Goal: Complete application form

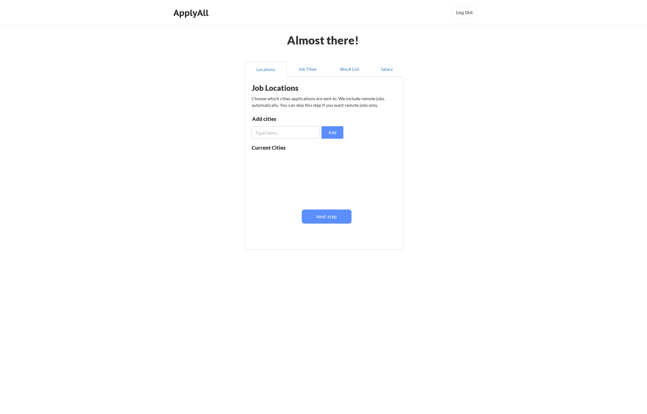
click at [310, 131] on input "input" at bounding box center [286, 132] width 68 height 13
type input "[GEOGRAPHIC_DATA]"
click at [336, 137] on button "Add" at bounding box center [333, 132] width 22 height 13
click at [320, 225] on div "Job Locations Choose which cities applications are sent to. We include remote j…" at bounding box center [325, 161] width 154 height 162
click at [324, 217] on button "Next step" at bounding box center [327, 216] width 50 height 14
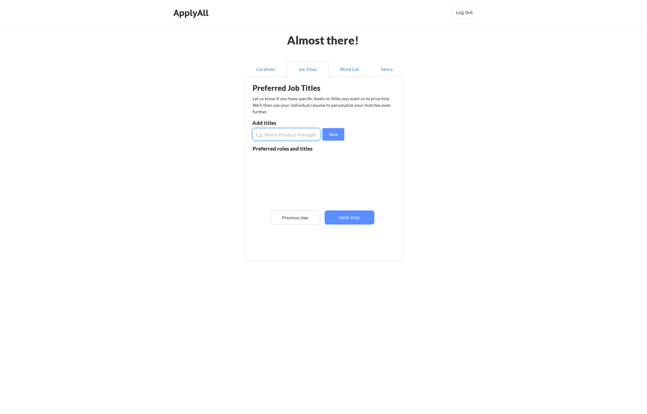
click at [283, 139] on input "input" at bounding box center [286, 134] width 68 height 13
type input "Salesforce Technical Architect"
click at [322, 128] on button "Save" at bounding box center [333, 134] width 22 height 13
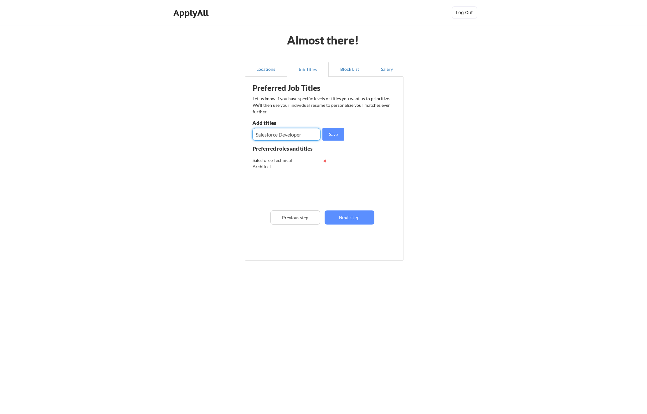
type input "Salesforce Developer"
click at [322, 128] on button "Save" at bounding box center [333, 134] width 22 height 13
type input "Senior Salesforce"
click at [322, 128] on button "Save" at bounding box center [333, 134] width 22 height 13
click at [362, 205] on div "Preferred Job Titles Let us know if you have specific levels or titles you want…" at bounding box center [325, 167] width 154 height 174
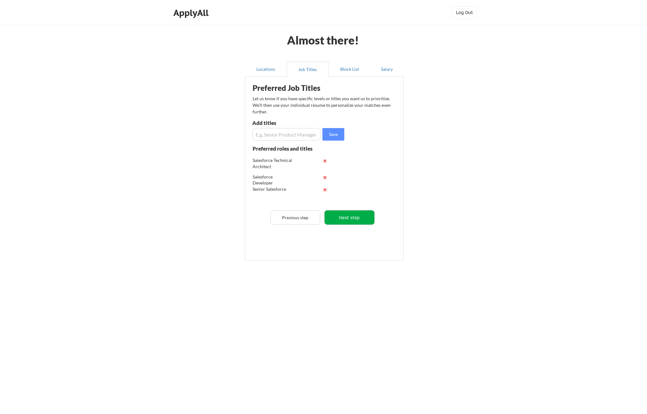
click at [358, 213] on button "Next step" at bounding box center [350, 217] width 50 height 14
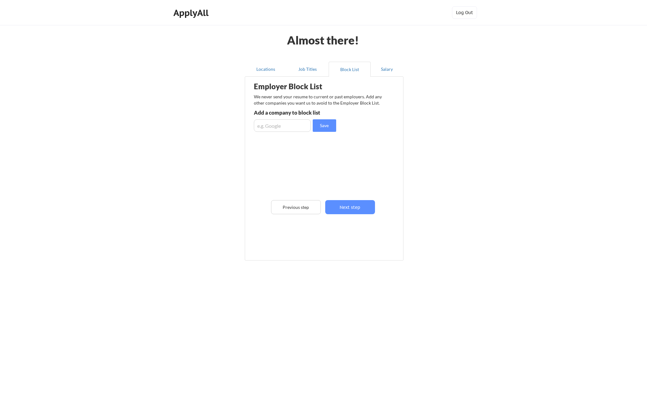
click at [296, 127] on input "input" at bounding box center [282, 125] width 57 height 13
type input "pinnacol assurance"
click at [313, 119] on button "Save" at bounding box center [324, 125] width 23 height 13
type input "alliance laundry"
click at [313, 119] on button "Save" at bounding box center [324, 125] width 23 height 13
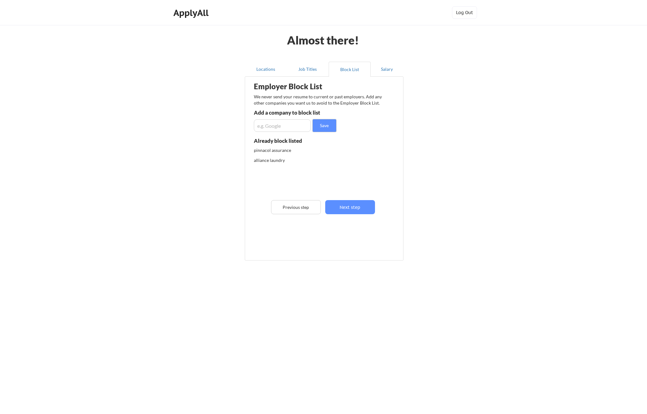
click at [276, 127] on input "input" at bounding box center [282, 125] width 57 height 13
paste input "ALLIANCE LAUNDRY HOLDINGS LLC"
type input "ALLIANCE LAUNDRY HOLDINGS LLC"
click at [322, 124] on button "Save" at bounding box center [324, 125] width 23 height 13
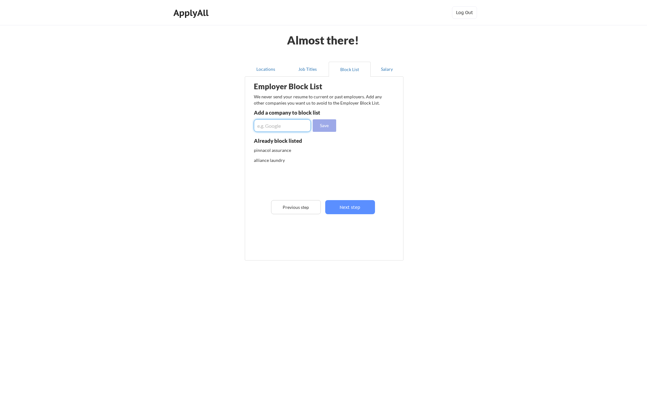
scroll to position [0, 0]
click at [289, 124] on input "input" at bounding box center [282, 125] width 57 height 13
paste input "ALH Holding Inc."
type input "ALH Holding Inc."
drag, startPoint x: 324, startPoint y: 126, endPoint x: 324, endPoint y: 131, distance: 5.3
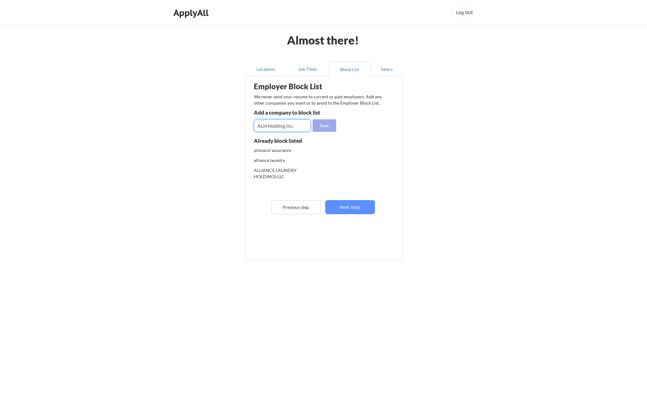
click at [324, 127] on button "Save" at bounding box center [324, 125] width 23 height 13
click at [296, 126] on input "input" at bounding box center [282, 125] width 57 height 13
type input "Method insurance"
click at [313, 119] on button "Save" at bounding box center [324, 125] width 23 height 13
type input "everpeak"
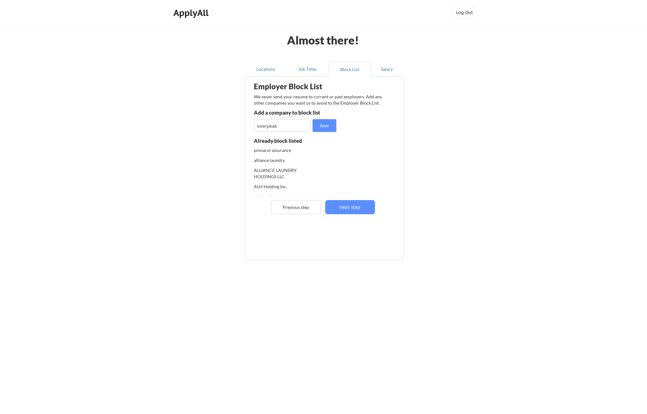
click at [313, 119] on button "Save" at bounding box center [324, 125] width 23 height 13
drag, startPoint x: 350, startPoint y: 205, endPoint x: 380, endPoint y: 194, distance: 31.4
click at [350, 205] on button "Next step" at bounding box center [350, 207] width 50 height 14
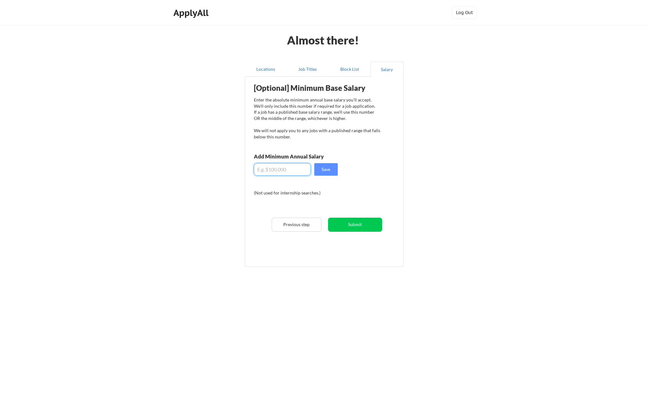
click at [290, 171] on input "input" at bounding box center [282, 169] width 57 height 13
type input "$170,000"
click at [314, 163] on button "Save" at bounding box center [325, 169] width 23 height 13
click at [367, 216] on div "[Optional] Minimum Base Salary Enter the absolute minimum annual base salary yo…" at bounding box center [325, 169] width 154 height 179
click at [364, 221] on button "Submit" at bounding box center [355, 225] width 54 height 14
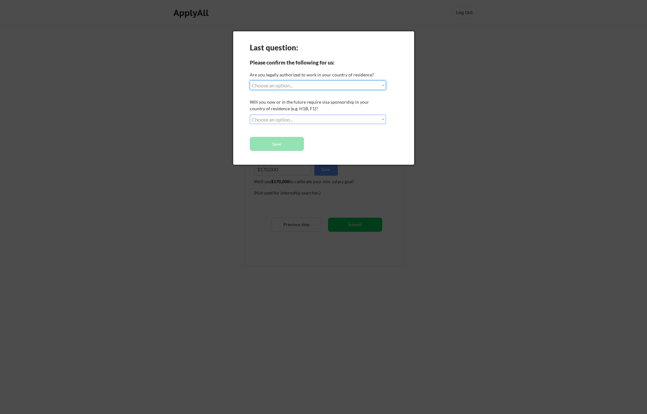
click at [330, 88] on select "Choose an option... Yes, I am a US Citizen Yes, I am a Canadian Citizen Yes, I …" at bounding box center [318, 84] width 136 height 9
select select ""yes__i_am_a_us_citizen""
click at [250, 80] on select "Choose an option... Yes, I am a US Citizen Yes, I am a Canadian Citizen Yes, I …" at bounding box center [318, 84] width 136 height 9
click at [310, 119] on select "Choose an option... No, I will not need sponsorship Yes, I will need sponsorship" at bounding box center [318, 119] width 136 height 9
select select ""no__i_will_not_need_sponsorship""
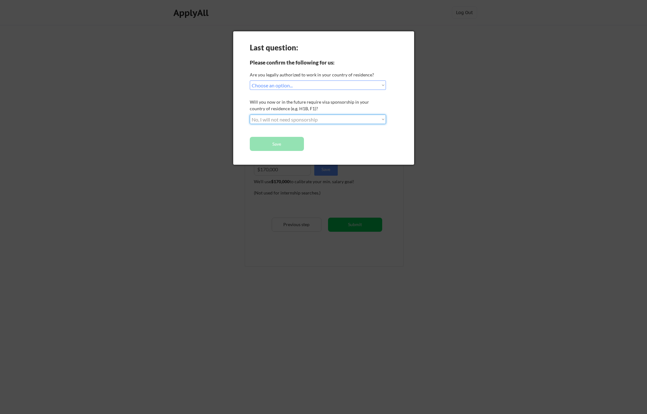
click at [250, 115] on select "Choose an option... No, I will not need sponsorship Yes, I will need sponsorship" at bounding box center [318, 119] width 136 height 9
click at [293, 144] on button "Save" at bounding box center [277, 144] width 54 height 14
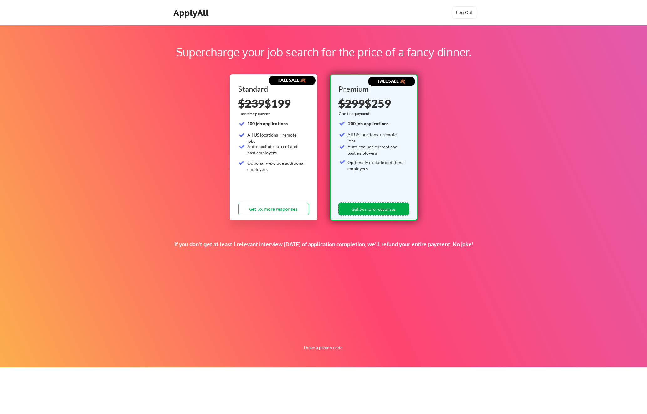
click at [381, 212] on button "Get 5x more responses" at bounding box center [373, 209] width 71 height 13
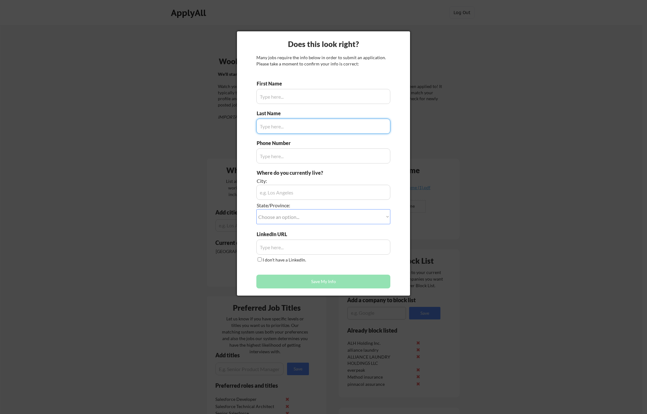
type input "Delano"
type input "[PHONE_NUMBER]"
type input "[GEOGRAPHIC_DATA], [GEOGRAPHIC_DATA]"
click at [311, 126] on input "input" at bounding box center [323, 126] width 134 height 15
type input "[PERSON_NAME]"
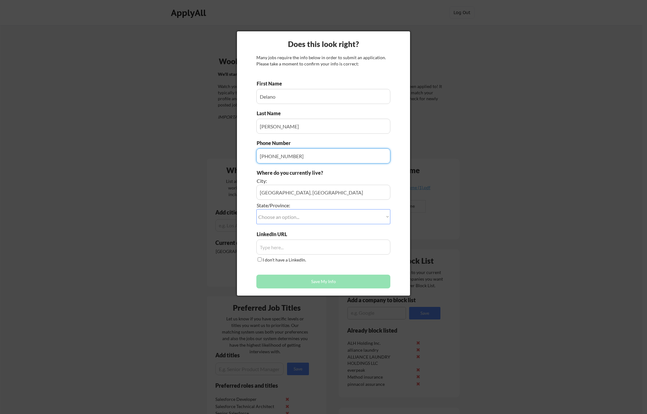
click at [300, 221] on select "Choose an option... Other/Not Applicable [US_STATE] [US_STATE] [GEOGRAPHIC_DATA…" at bounding box center [323, 216] width 134 height 15
select select ""[US_STATE]""
click at [256, 209] on select "Choose an option... Other/Not Applicable [US_STATE] [US_STATE] [GEOGRAPHIC_DATA…" at bounding box center [323, 216] width 134 height 15
click at [295, 263] on div "I don't have a LinkedIn." at bounding box center [281, 259] width 51 height 7
click at [299, 260] on label "I don't have a LinkedIn." at bounding box center [285, 259] width 44 height 5
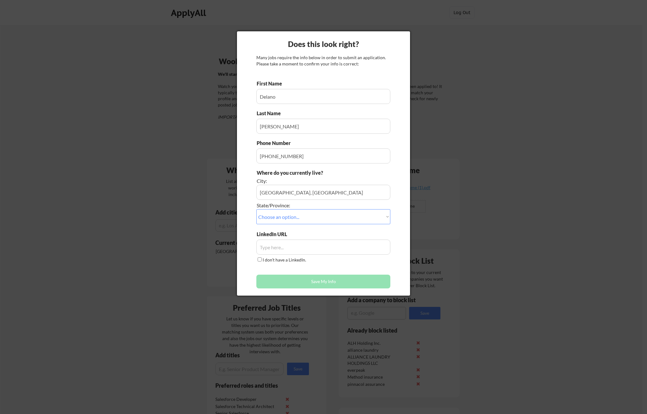
click at [262, 260] on input "I don't have a LinkedIn." at bounding box center [260, 259] width 4 height 4
checkbox input "true"
click at [329, 268] on div "First Name Last Name Phone Number Where do you currently live? City: State/Prov…" at bounding box center [323, 185] width 134 height 211
click at [331, 281] on button "Save My Info" at bounding box center [323, 282] width 134 height 14
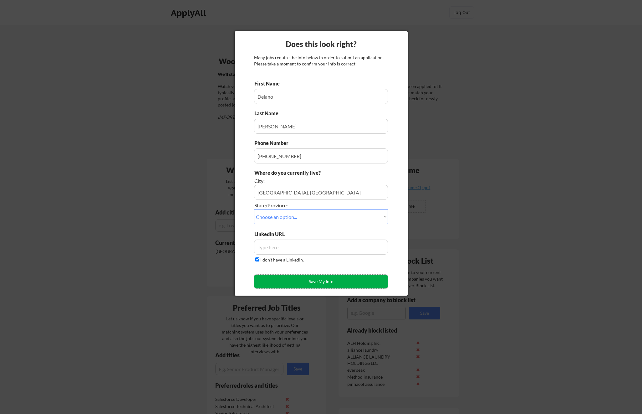
type input "[GEOGRAPHIC_DATA], [GEOGRAPHIC_DATA], [US_STATE]"
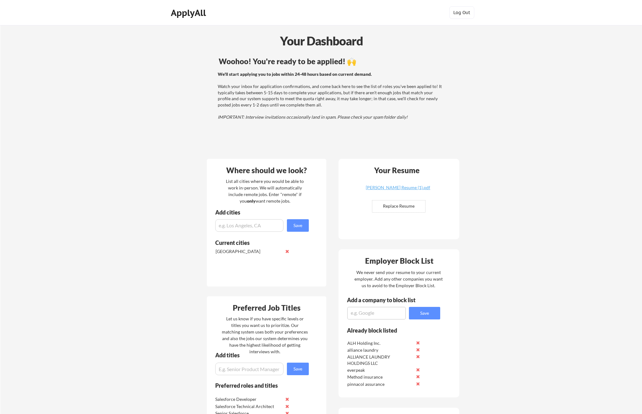
click at [478, 235] on div "Your Dashboard Woohoo! You're ready to be applied! 🙌 We'll start applying you t…" at bounding box center [321, 325] width 642 height 601
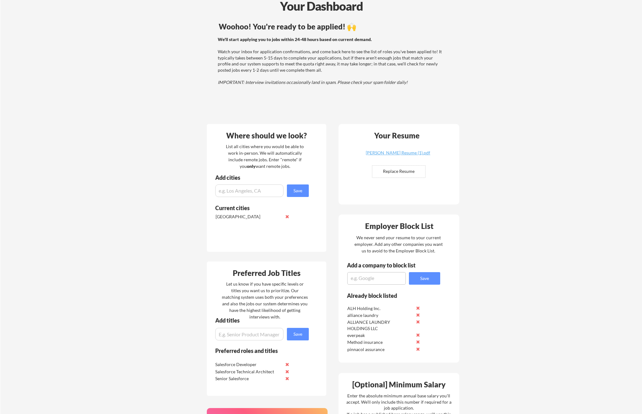
scroll to position [35, 0]
click at [268, 188] on input "input" at bounding box center [249, 190] width 68 height 13
type input "remote"
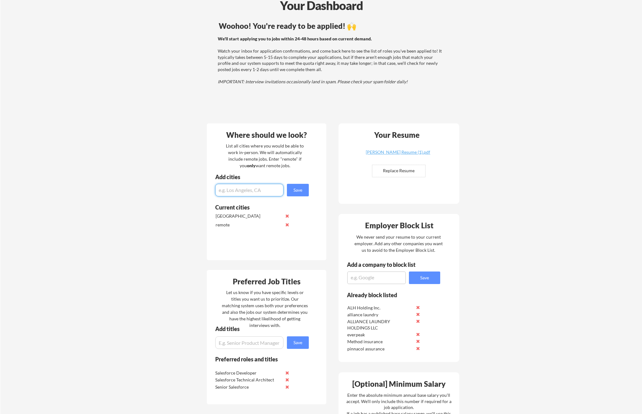
click at [286, 215] on button at bounding box center [287, 216] width 5 height 5
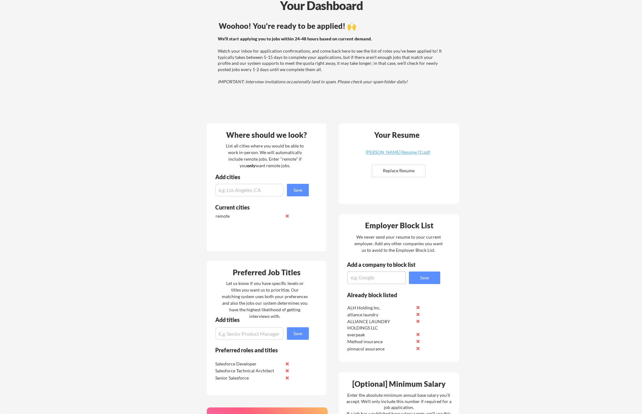
drag, startPoint x: 315, startPoint y: 245, endPoint x: 316, endPoint y: 269, distance: 24.1
click at [315, 245] on div "Where should we look? List all cities where you would be able to work in-person…" at bounding box center [267, 187] width 120 height 128
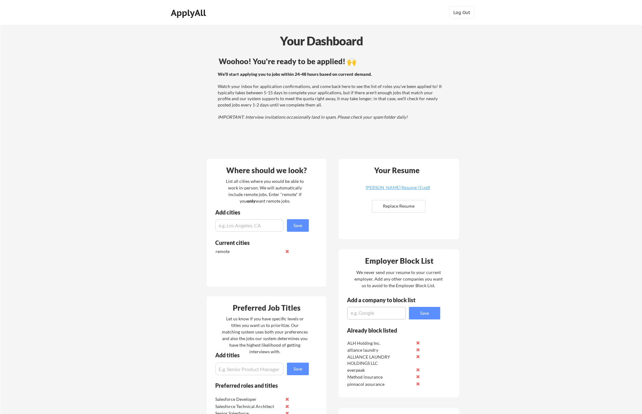
click at [328, 89] on div "We'll start applying you to jobs within 24-48 hours based on current demand. Wa…" at bounding box center [331, 95] width 226 height 49
click at [421, 115] on div "We'll start applying you to jobs within 24-48 hours based on current demand. Wa…" at bounding box center [331, 95] width 226 height 49
click at [556, 132] on div "Your Dashboard Woohoo! You're ready to be applied! 🙌 We'll start applying you t…" at bounding box center [321, 325] width 642 height 601
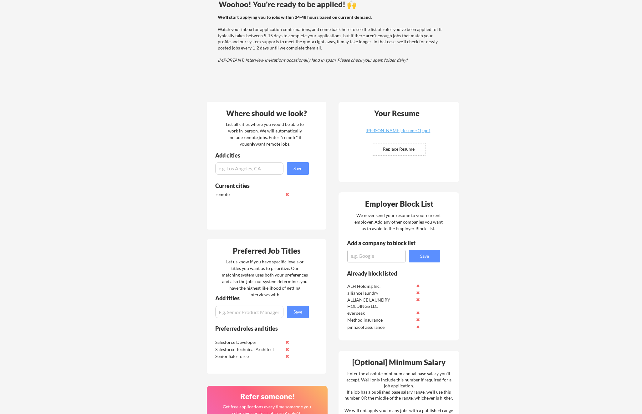
scroll to position [58, 0]
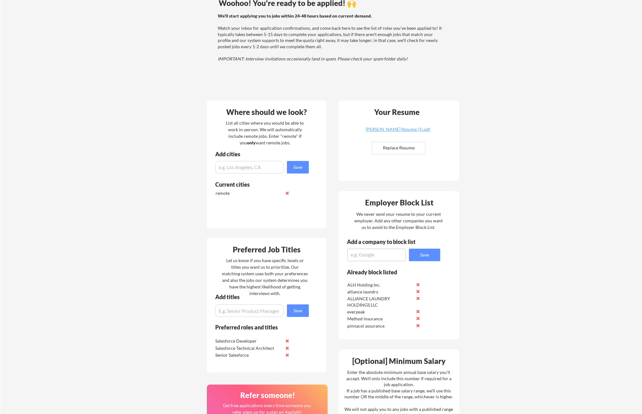
click at [260, 307] on input "input" at bounding box center [249, 310] width 68 height 13
type input "contract"
click at [287, 304] on button "Save" at bounding box center [298, 310] width 22 height 13
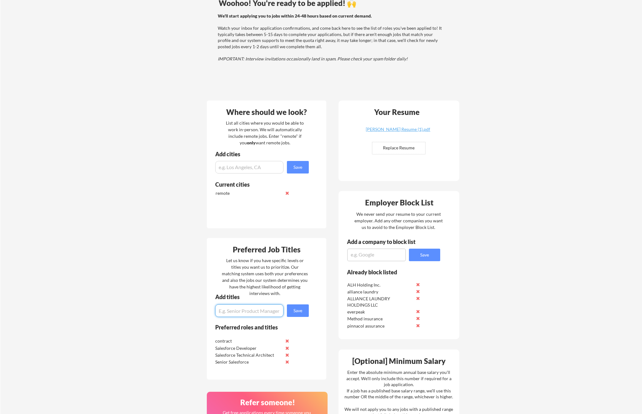
click at [288, 339] on button at bounding box center [287, 340] width 5 height 5
click at [269, 312] on input "input" at bounding box center [249, 310] width 68 height 13
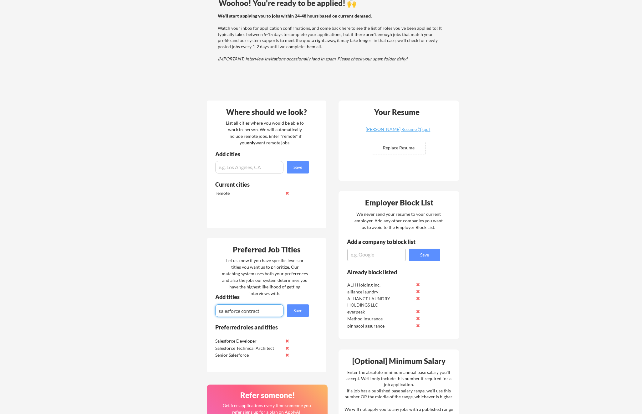
type input "salesforce contract"
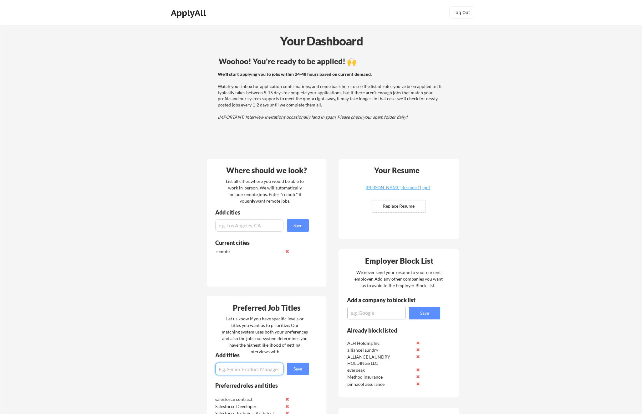
scroll to position [312, 0]
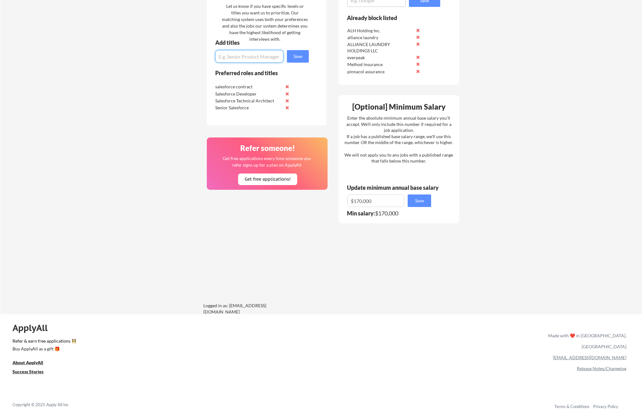
click at [478, 204] on div "Your Dashboard Woohoo! You're ready to be applied! 🙌 We'll start applying you t…" at bounding box center [321, 13] width 642 height 601
